Goal: Navigation & Orientation: Find specific page/section

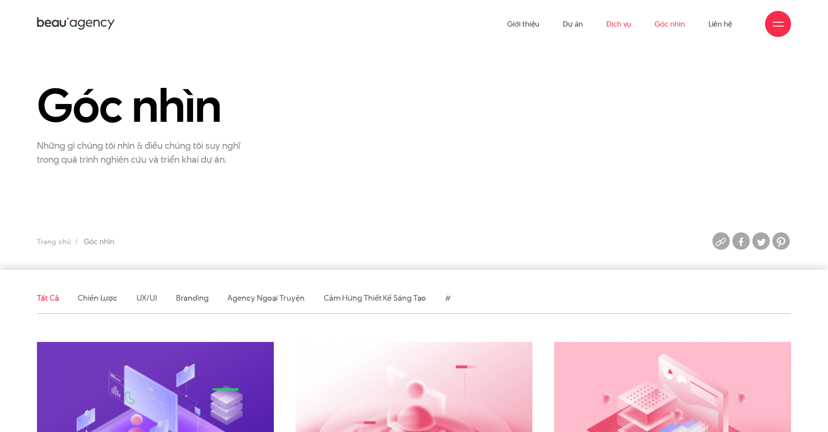
click at [623, 23] on link "Dịch vụ" at bounding box center [618, 24] width 25 height 48
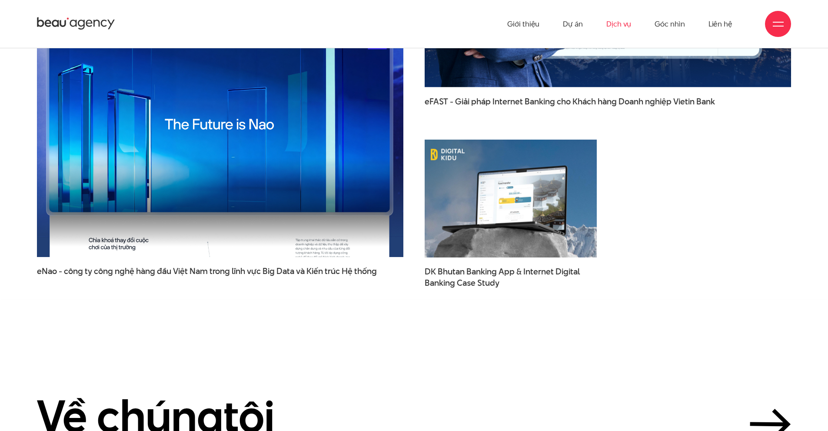
scroll to position [2475, 0]
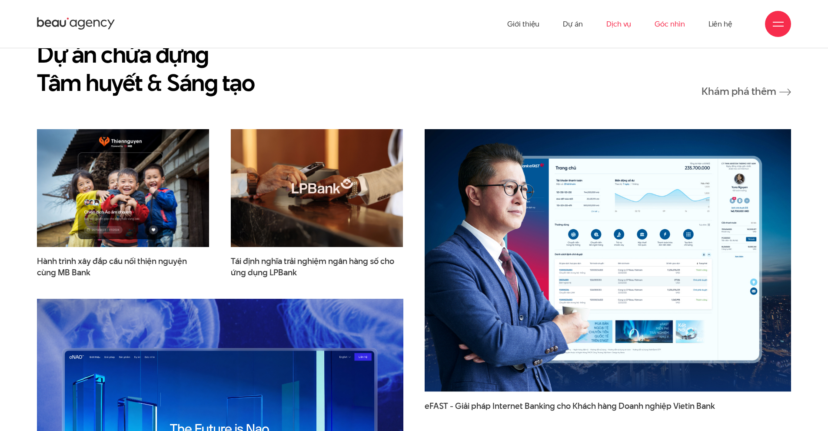
click at [666, 22] on link "Góc nhìn" at bounding box center [670, 24] width 30 height 48
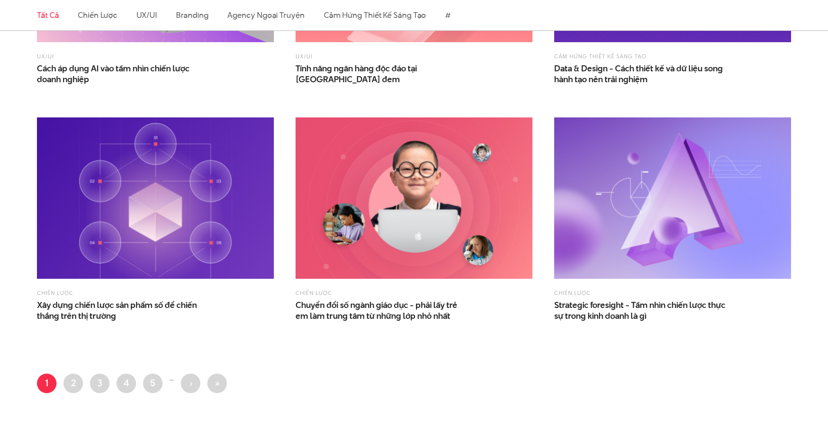
scroll to position [1522, 0]
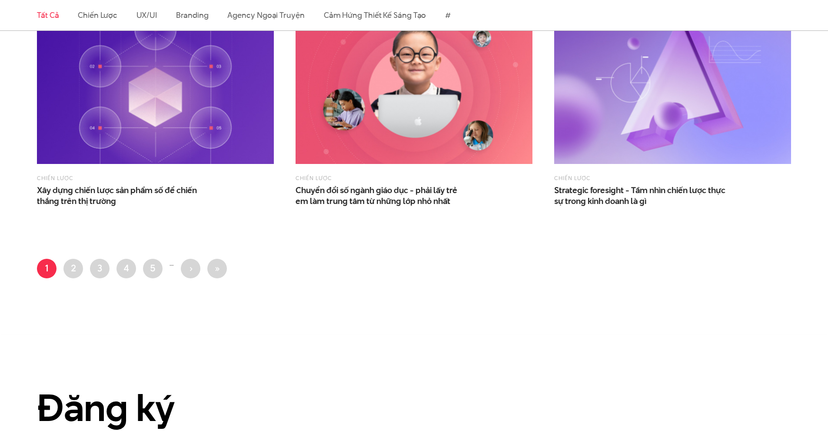
click at [172, 265] on li "…" at bounding box center [172, 263] width 4 height 9
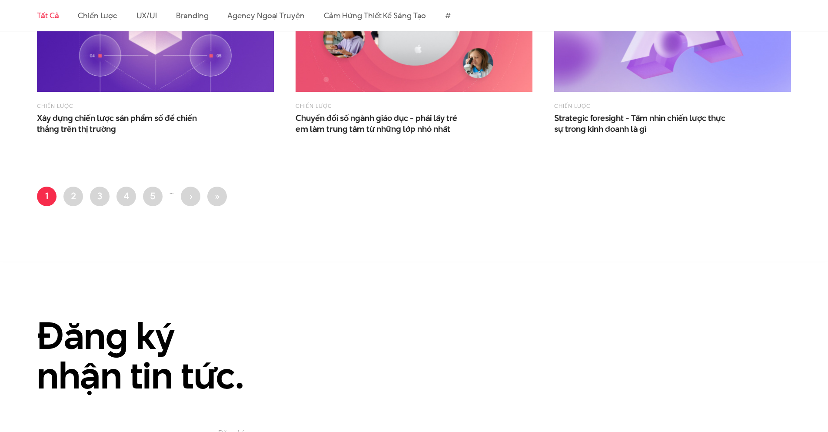
scroll to position [1608, 0]
